Goal: Task Accomplishment & Management: Use online tool/utility

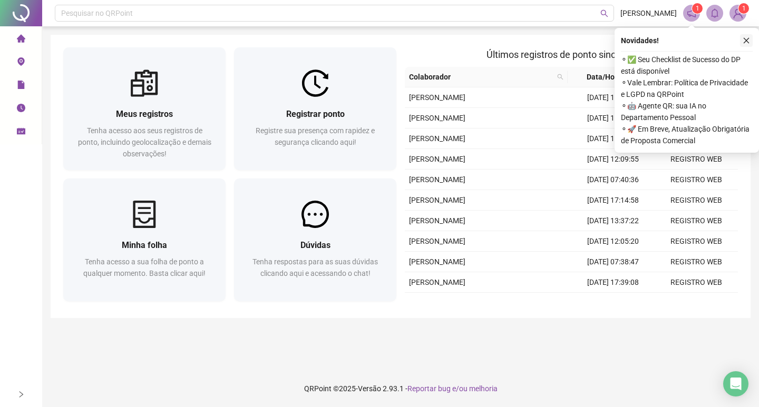
click at [743, 36] on button "button" at bounding box center [746, 40] width 13 height 13
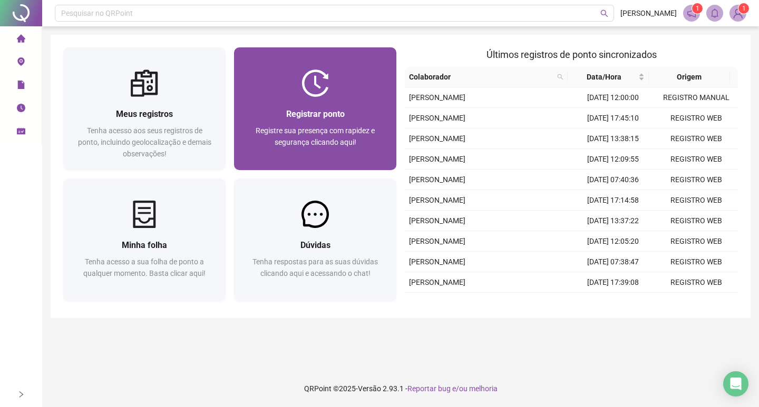
click at [307, 85] on img at bounding box center [314, 83] width 27 height 27
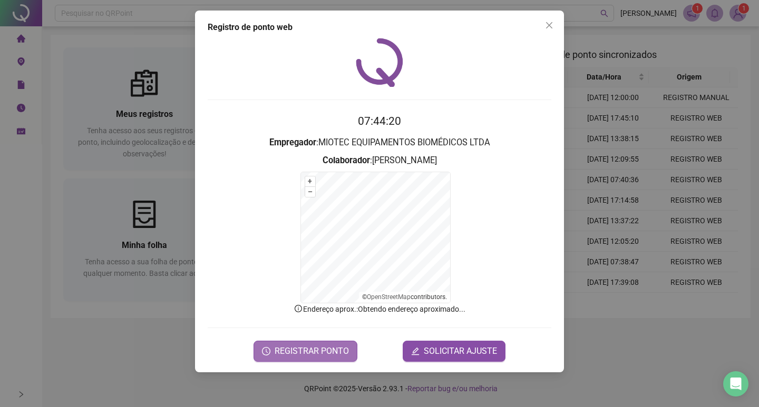
click at [324, 354] on span "REGISTRAR PONTO" at bounding box center [311, 351] width 74 height 13
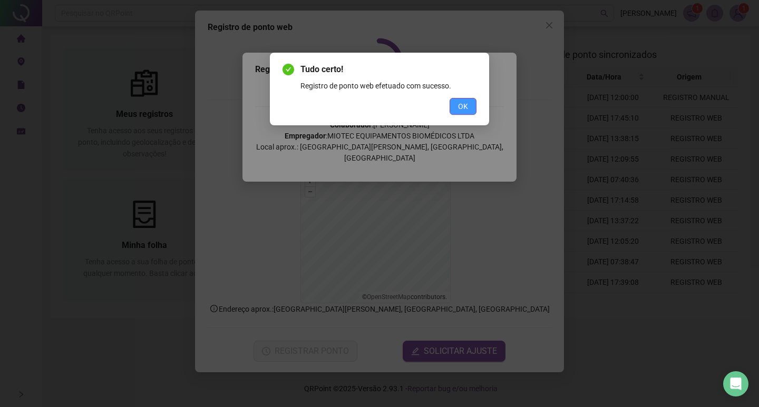
click at [466, 102] on button "OK" at bounding box center [462, 106] width 27 height 17
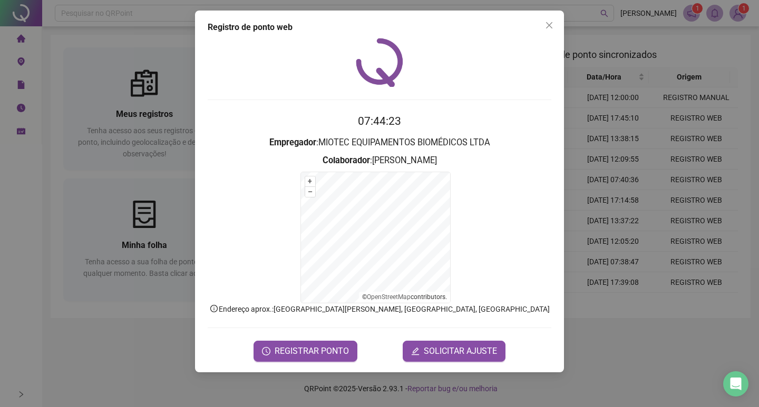
click at [546, 28] on icon "close" at bounding box center [549, 25] width 8 height 8
